Goal: Transaction & Acquisition: Subscribe to service/newsletter

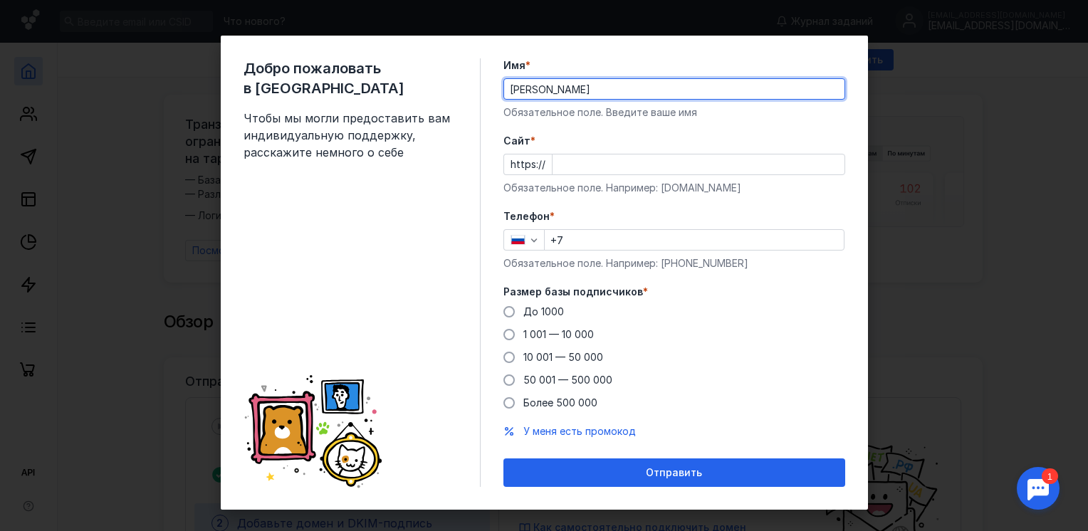
type input "[PERSON_NAME]"
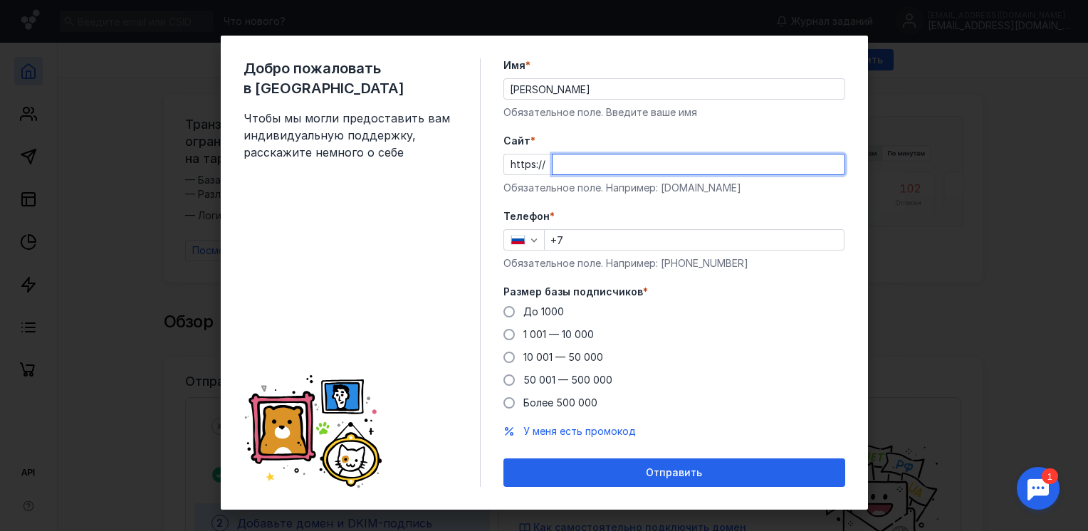
click at [598, 166] on input "Cайт *" at bounding box center [699, 165] width 292 height 20
type input "[DOMAIN_NAME]"
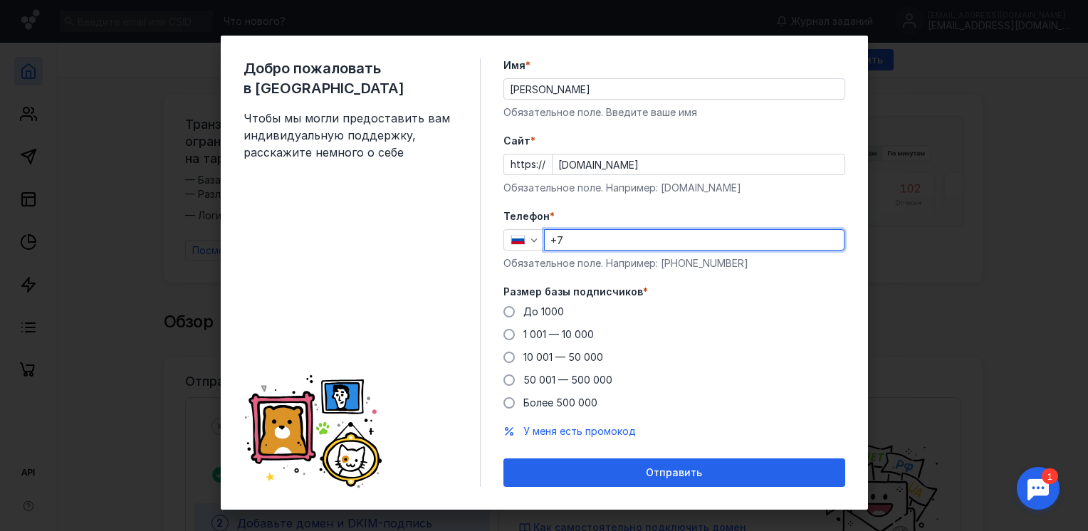
click at [628, 240] on input "+7" at bounding box center [694, 240] width 299 height 20
type input "[PHONE_NUMBER]"
click at [544, 335] on span "1 001 — 10 000" at bounding box center [558, 334] width 71 height 12
click at [0, 0] on input "1 001 — 10 000" at bounding box center [0, 0] width 0 height 0
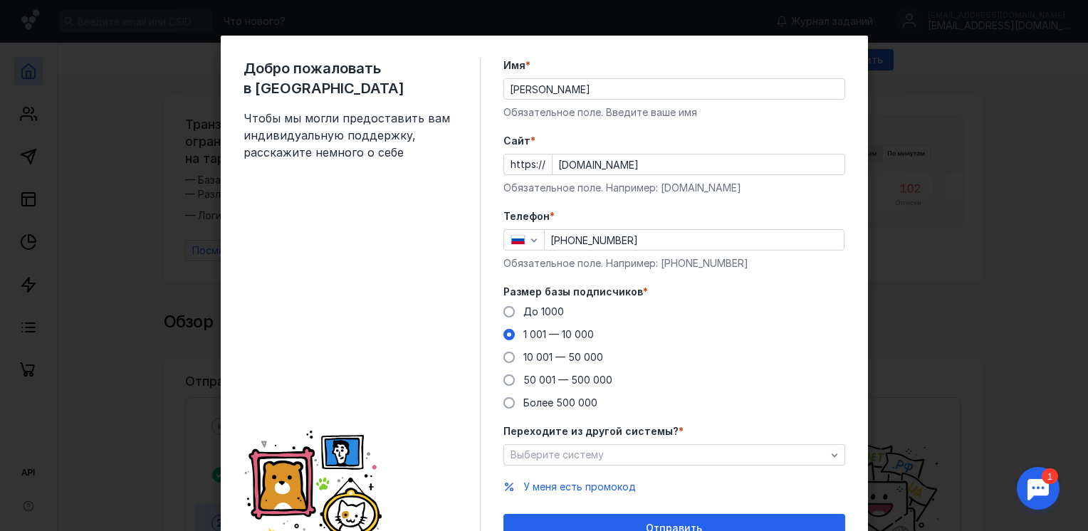
scroll to position [69, 0]
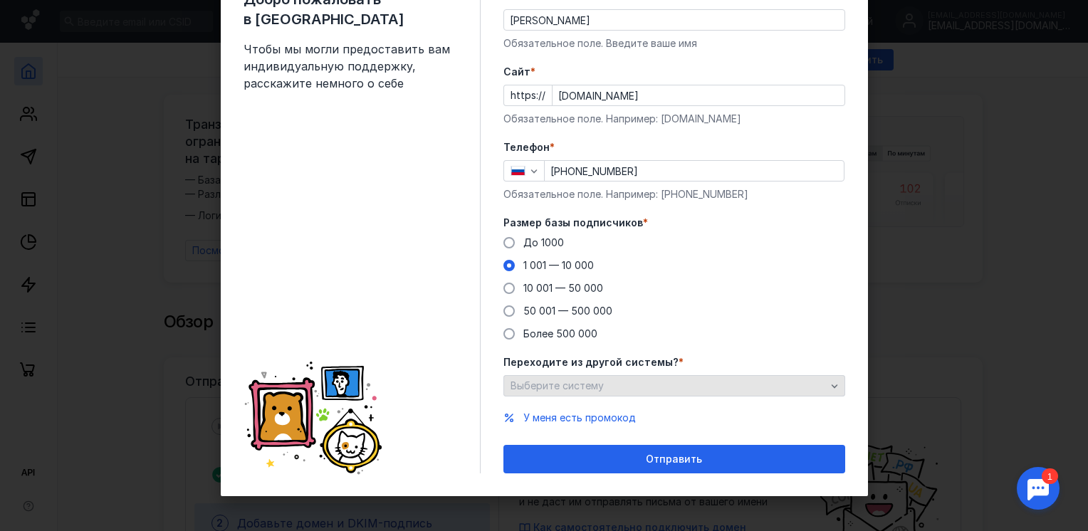
click at [632, 380] on div "Выберите систему" at bounding box center [668, 386] width 323 height 12
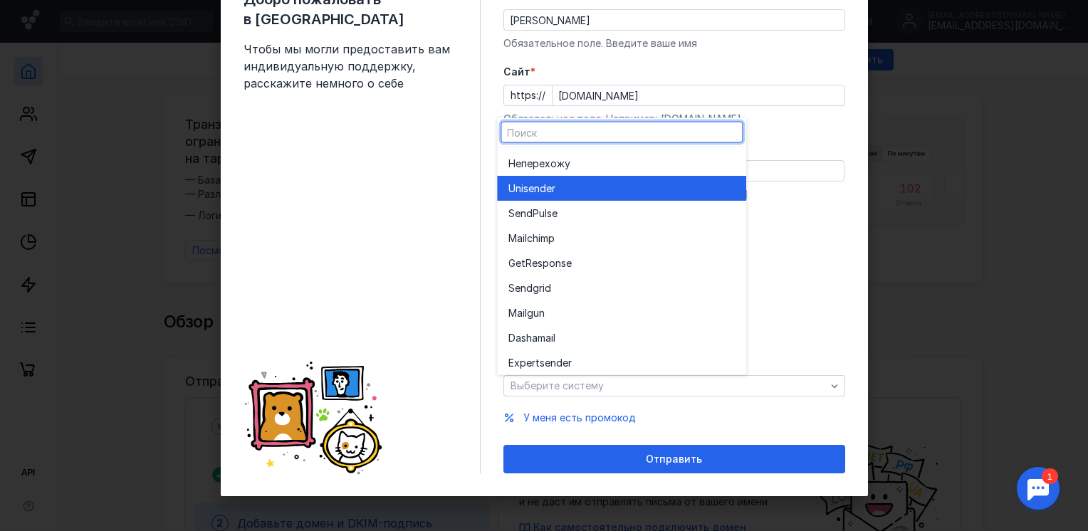
click at [528, 184] on span "Unisende" at bounding box center [530, 188] width 43 height 14
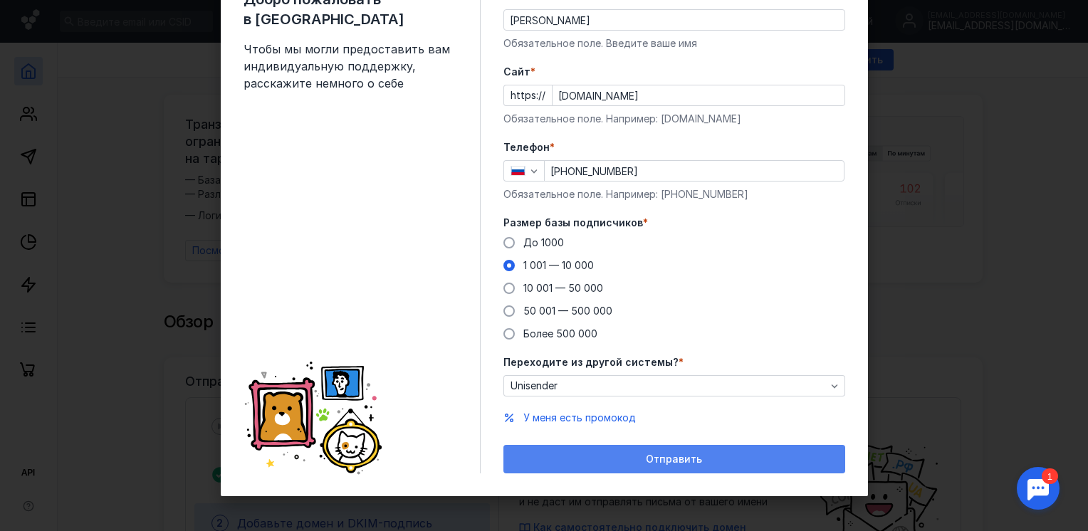
click at [674, 454] on span "Отправить" at bounding box center [674, 460] width 56 height 12
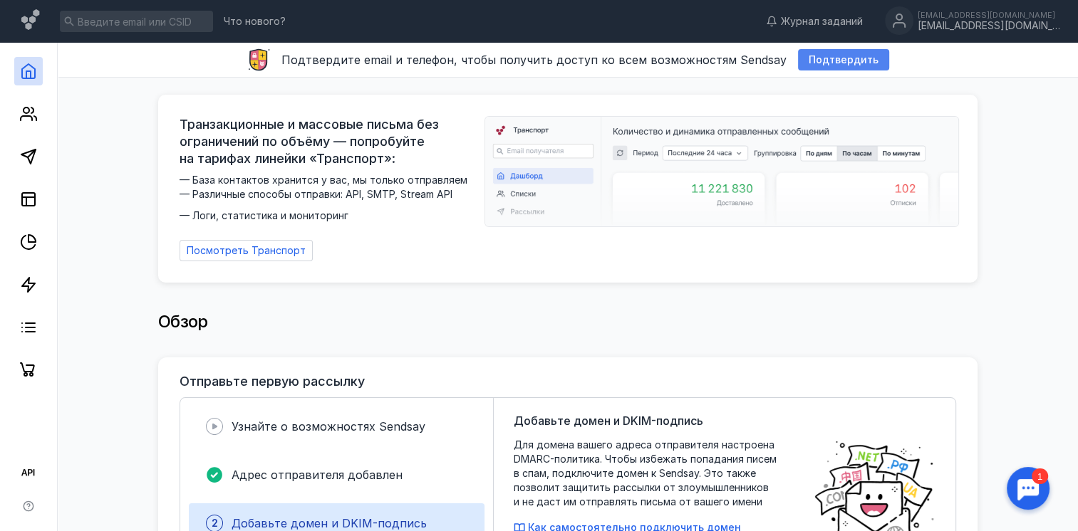
click at [810, 64] on span "Подтвердить" at bounding box center [843, 60] width 70 height 12
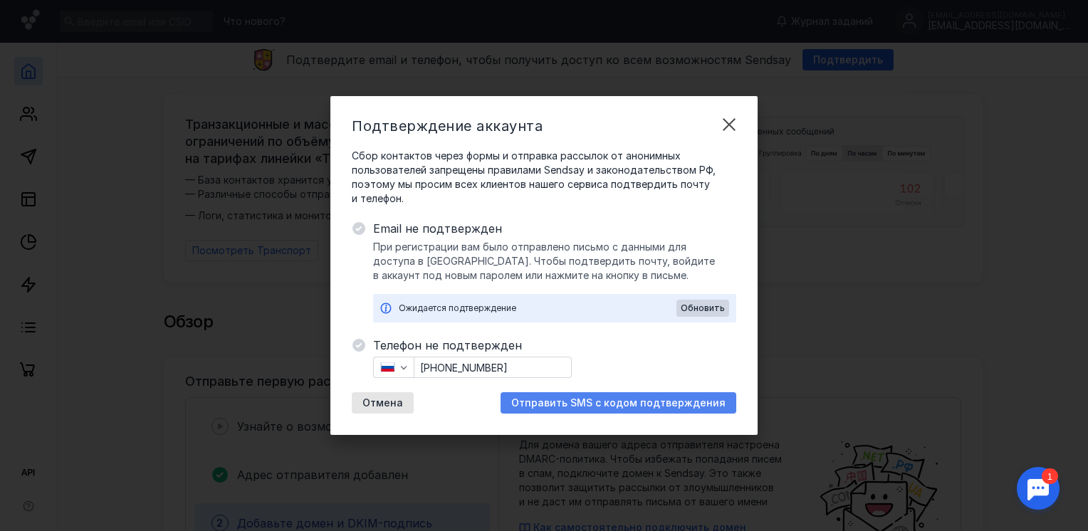
click at [558, 401] on span "Отправить SMS с кодом подтверждения" at bounding box center [618, 403] width 214 height 12
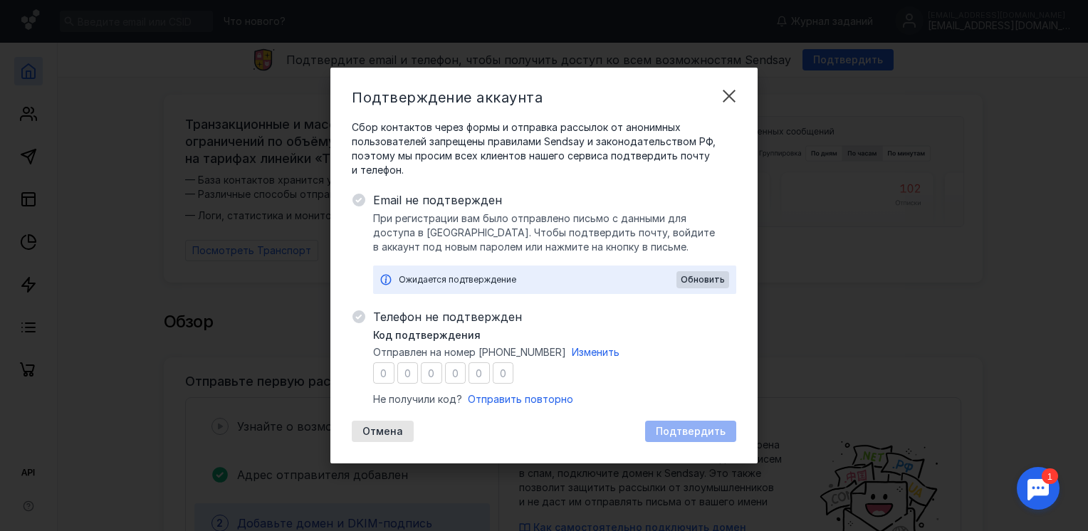
click at [403, 360] on div "Код подтверждения Отправлен на номер [PHONE_NUMBER] Изменить Не получили код? О…" at bounding box center [554, 367] width 363 height 78
click at [390, 377] on input "number" at bounding box center [383, 373] width 21 height 21
type input "3"
type input "7"
type input "4"
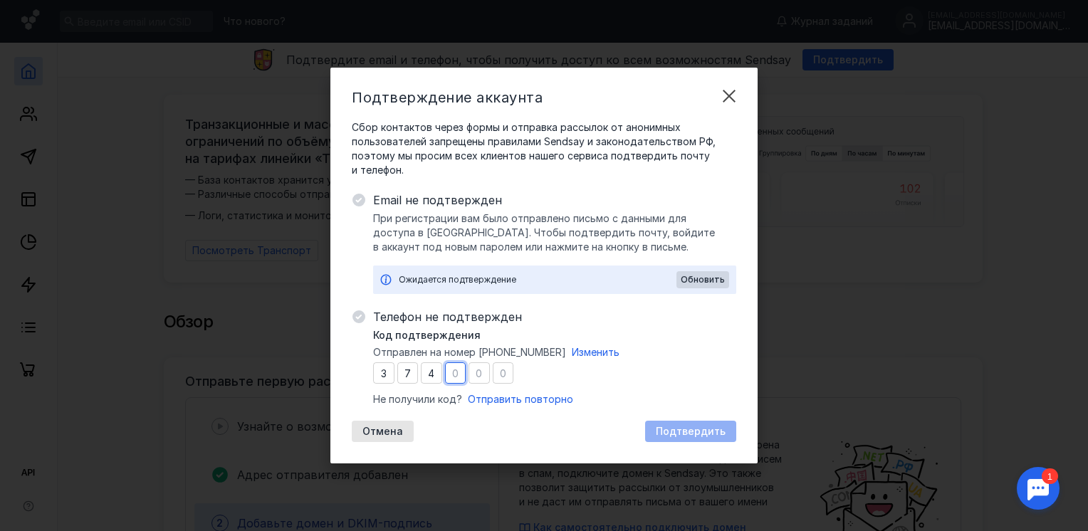
type input "3"
type input "9"
type input "0"
click at [668, 434] on span "Подтвердить" at bounding box center [691, 432] width 70 height 12
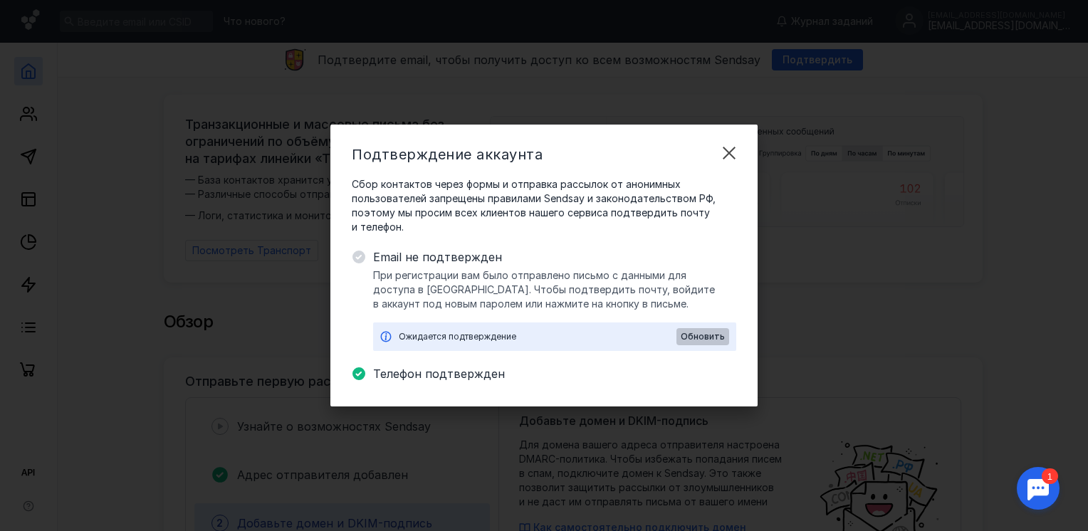
click at [691, 334] on span "Обновить" at bounding box center [703, 337] width 44 height 10
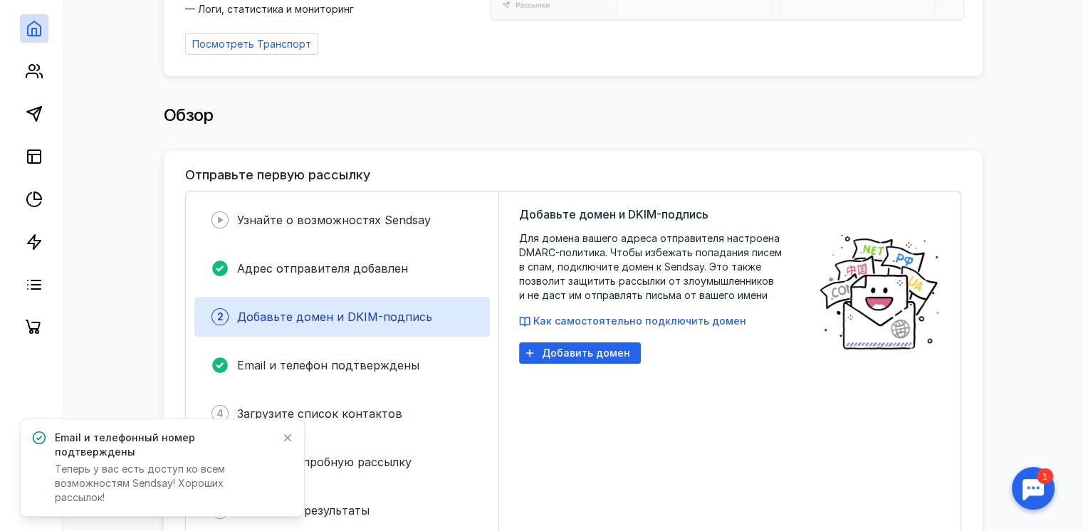
scroll to position [237, 0]
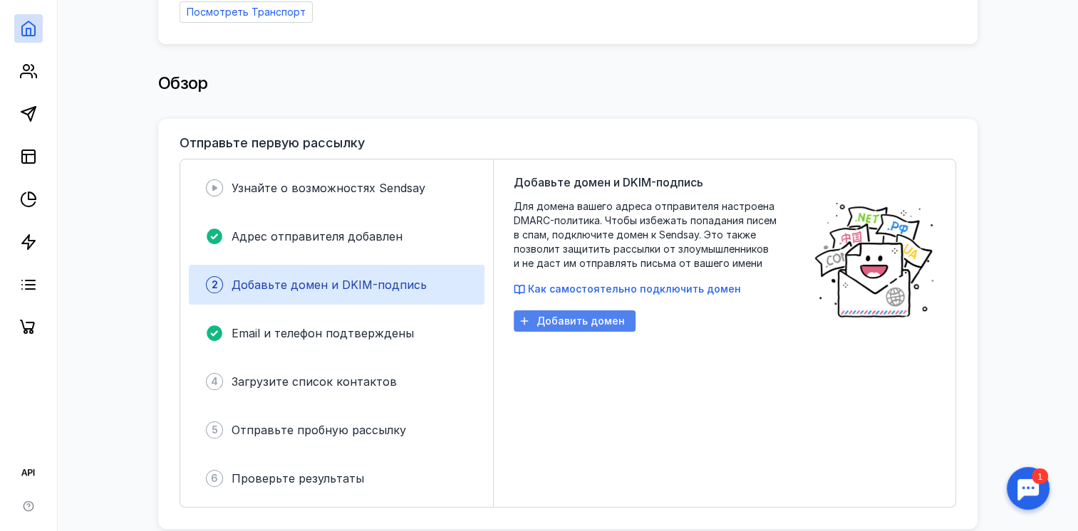
click at [577, 316] on span "Добавить домен" at bounding box center [580, 322] width 88 height 12
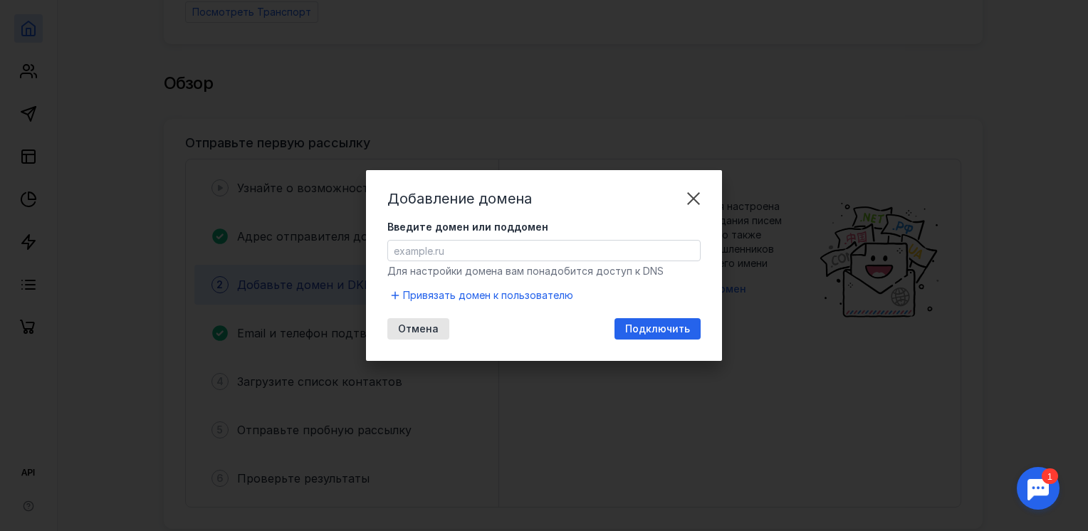
click at [480, 254] on input "Введите домен или поддомен" at bounding box center [544, 251] width 312 height 20
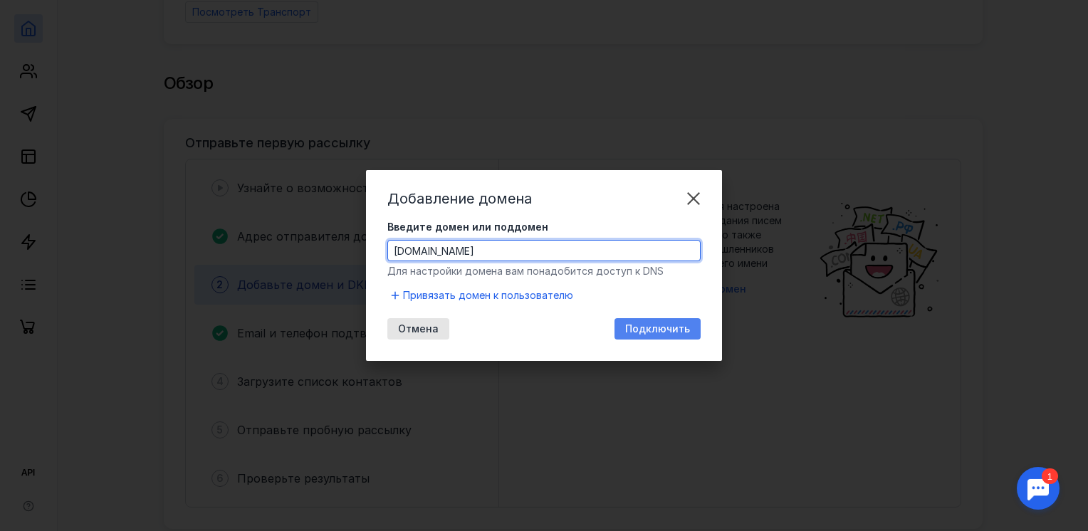
type input "[DOMAIN_NAME]"
click at [687, 337] on div "Подключить" at bounding box center [658, 328] width 86 height 21
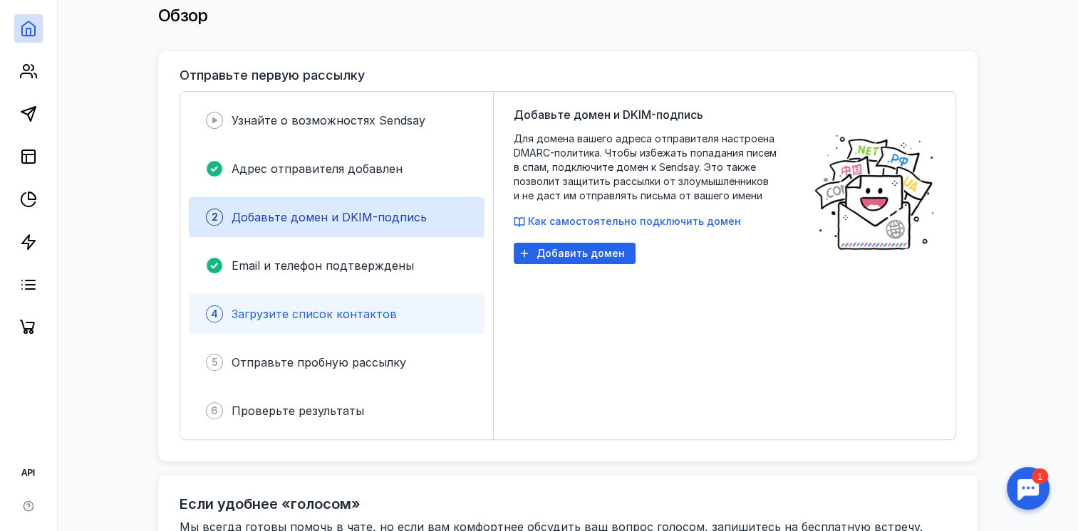
scroll to position [356, 0]
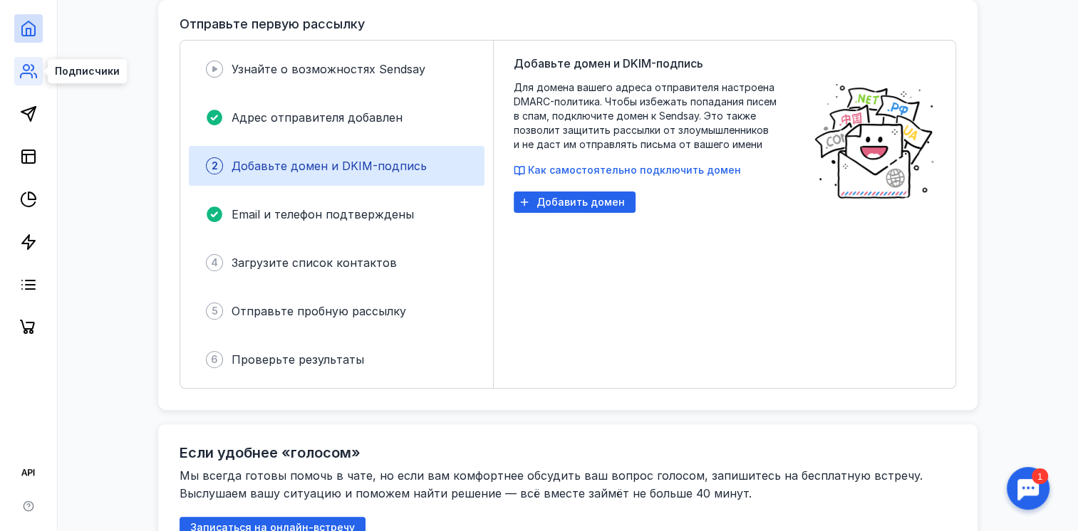
click at [24, 74] on icon at bounding box center [28, 71] width 17 height 17
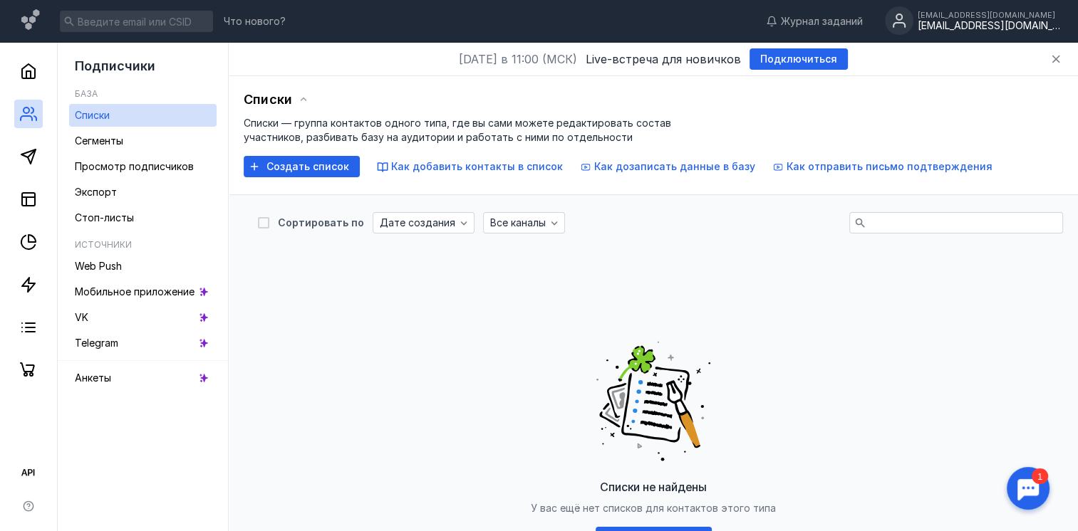
click at [964, 33] on div "[EMAIL_ADDRESS][DOMAIN_NAME] [EMAIL_ADDRESS][DOMAIN_NAME]" at bounding box center [972, 21] width 175 height 30
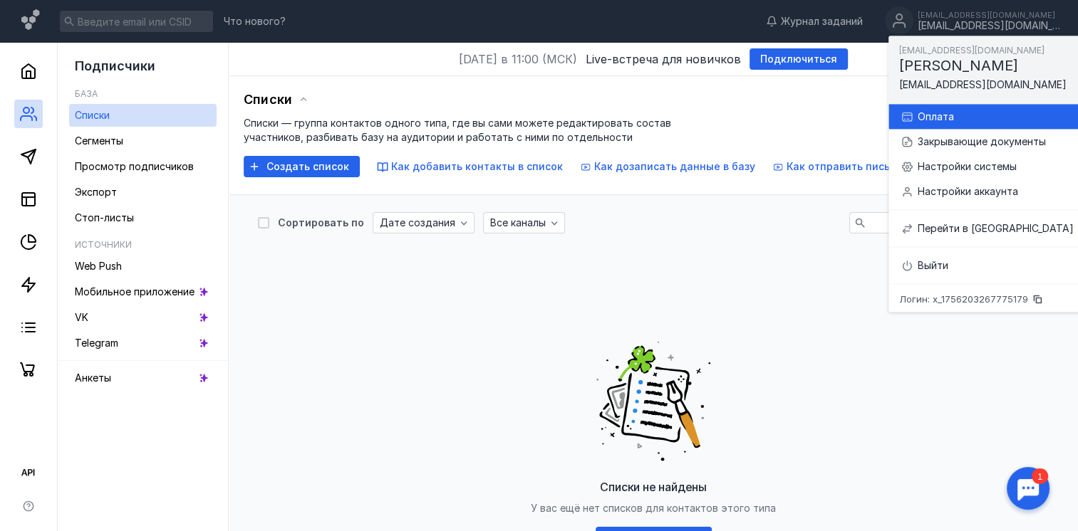
click at [948, 115] on div "Оплата" at bounding box center [995, 117] width 156 height 14
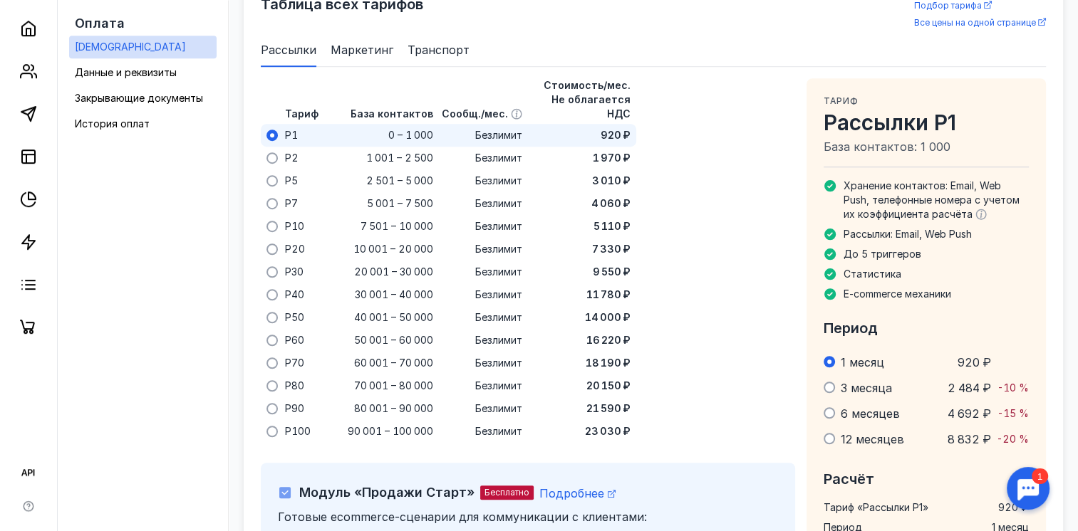
scroll to position [920, 0]
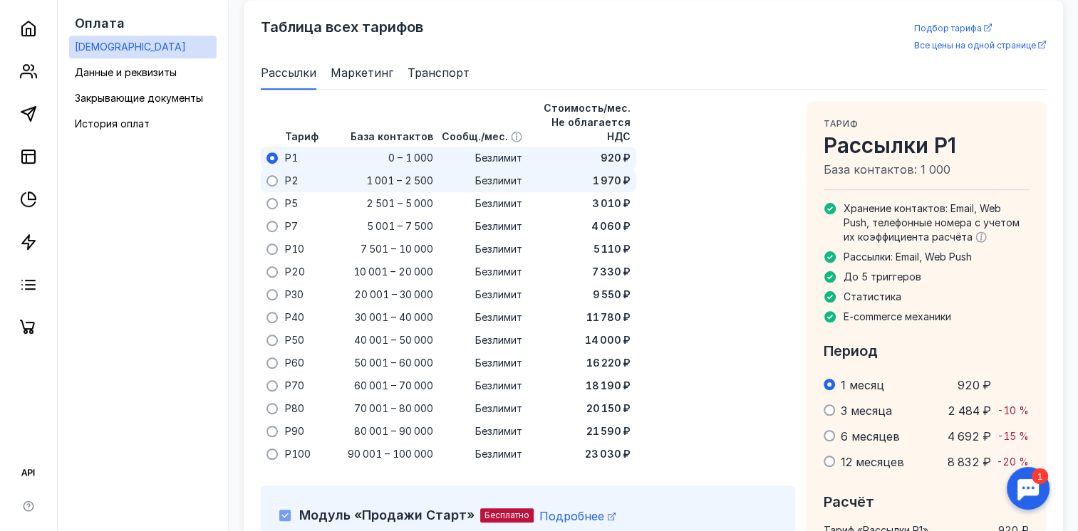
click at [276, 175] on span at bounding box center [271, 180] width 11 height 11
click at [0, 0] on input "radio" at bounding box center [0, 0] width 0 height 0
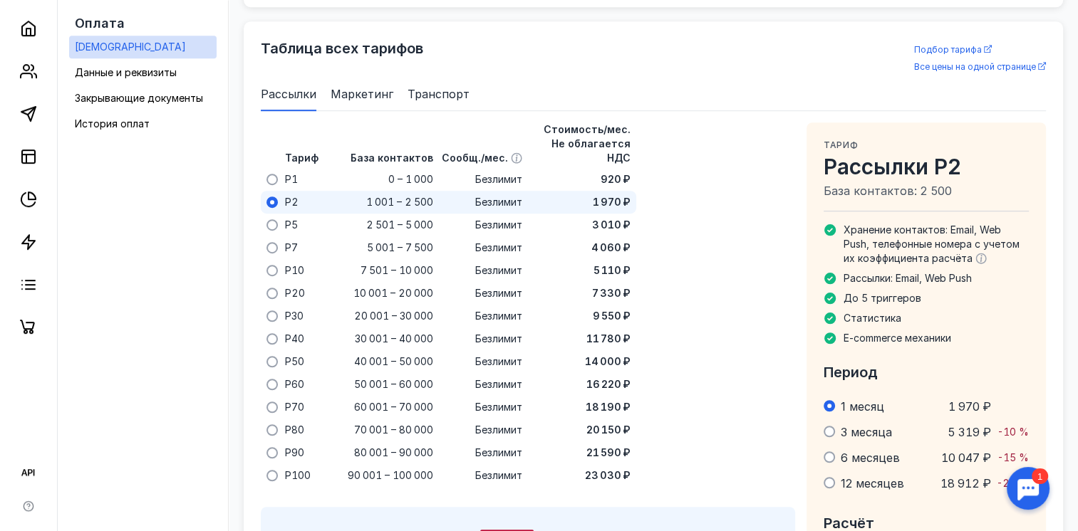
scroll to position [897, 0]
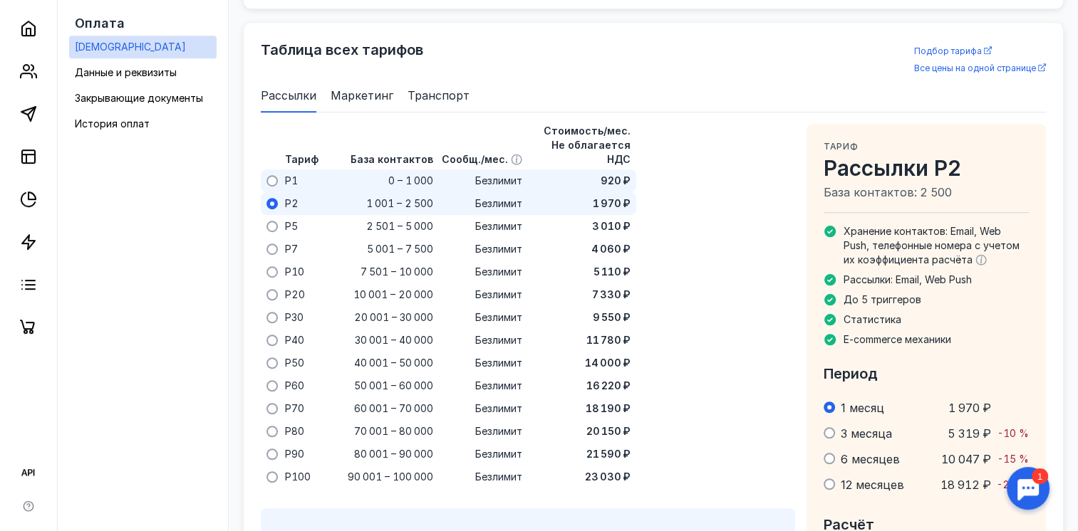
click at [275, 175] on span at bounding box center [271, 180] width 11 height 11
click at [0, 0] on input "radio" at bounding box center [0, 0] width 0 height 0
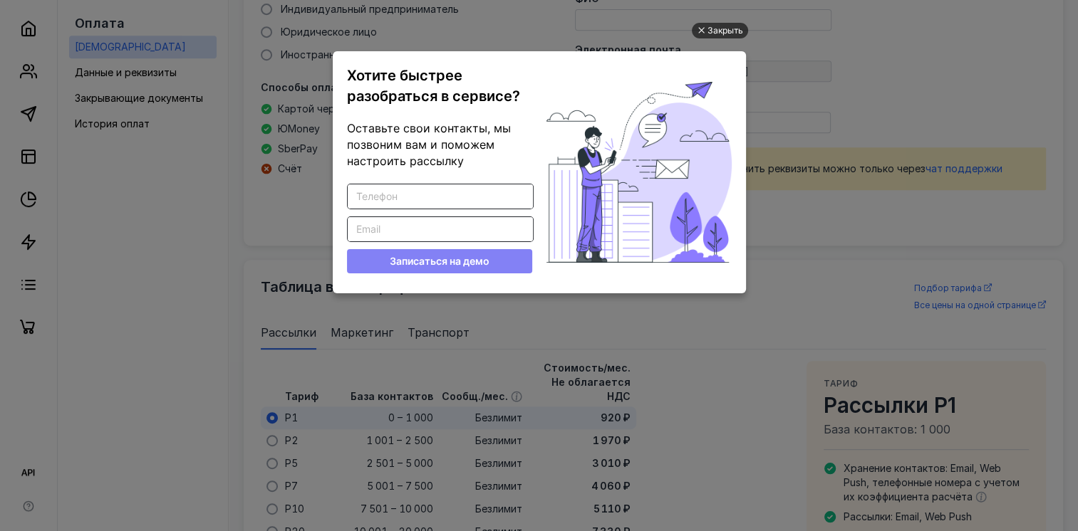
click at [707, 33] on div "Закрыть" at bounding box center [725, 31] width 36 height 16
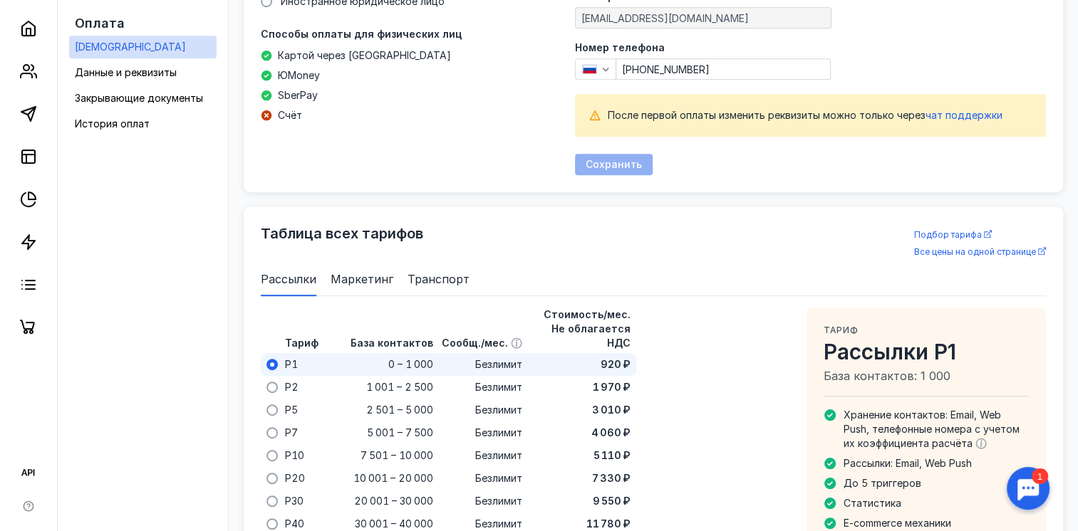
scroll to position [830, 0]
